Goal: Navigation & Orientation: Find specific page/section

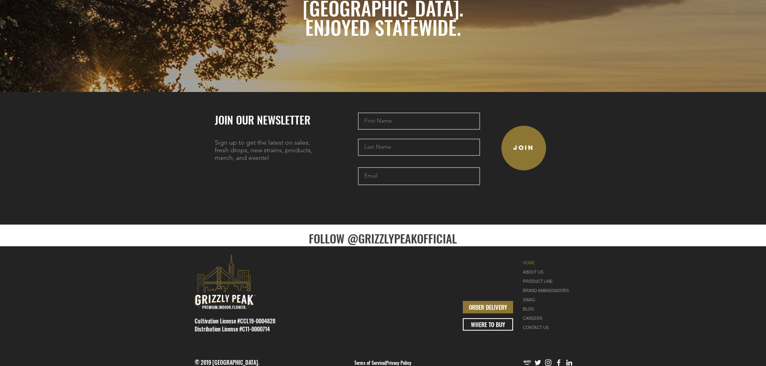
scroll to position [1774, 0]
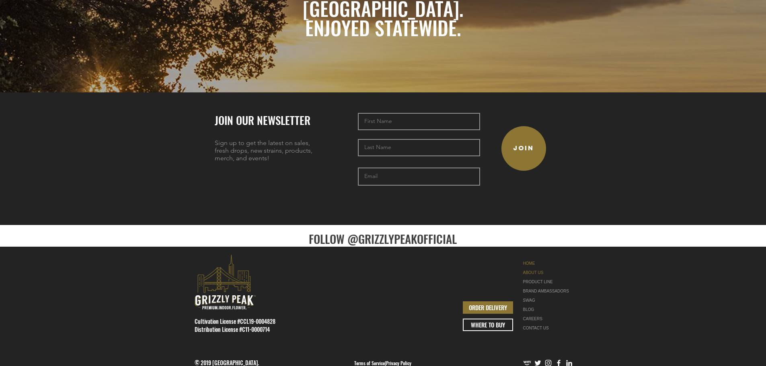
click at [538, 268] on link "ABOUT US" at bounding box center [548, 272] width 51 height 9
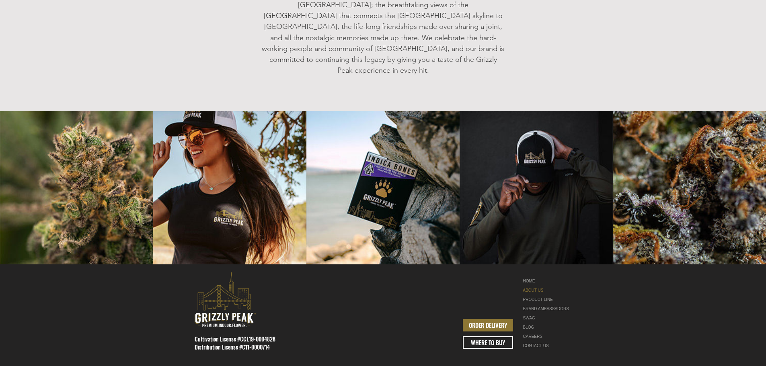
scroll to position [995, 0]
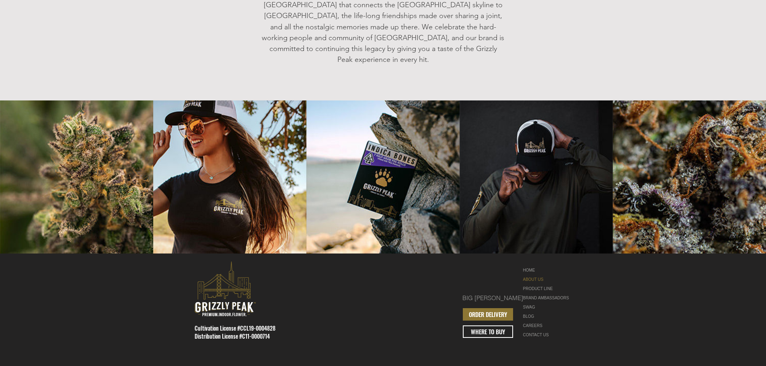
click at [532, 294] on div "BRAND AMBASSADORS" at bounding box center [548, 298] width 51 height 9
click at [498, 294] on link "BIG [PERSON_NAME]" at bounding box center [492, 298] width 61 height 9
